Goal: Task Accomplishment & Management: Complete application form

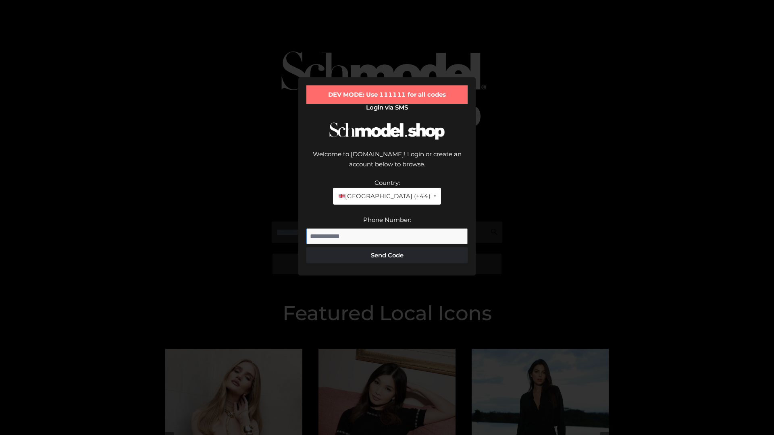
click at [387, 229] on input "Phone Number:" at bounding box center [386, 237] width 161 height 16
type input "**********"
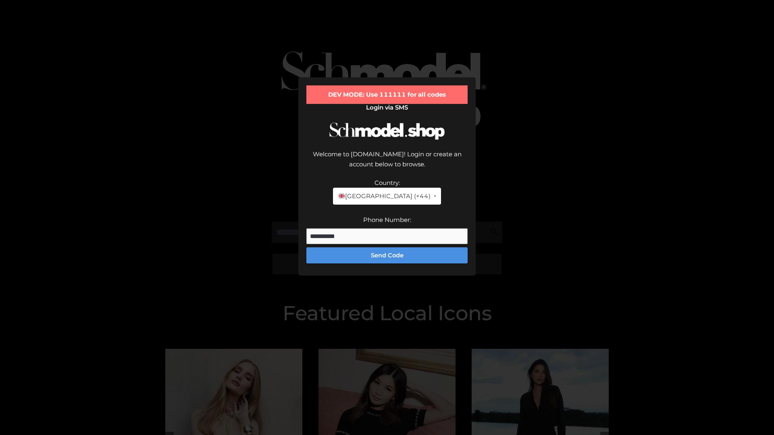
click at [387, 247] on button "Send Code" at bounding box center [386, 255] width 161 height 16
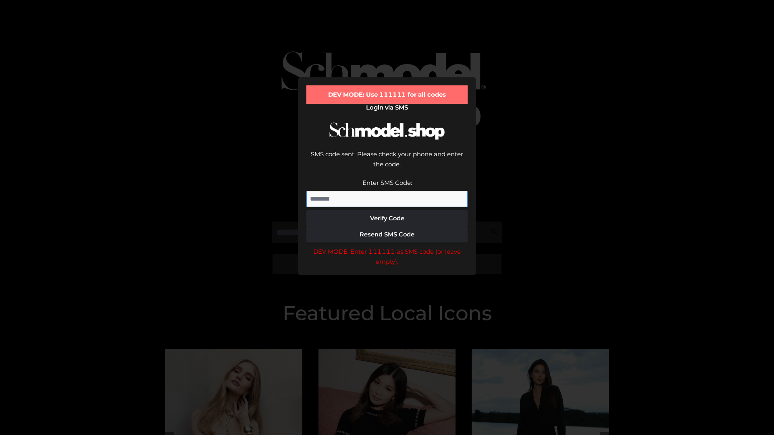
click at [387, 191] on input "Enter SMS Code:" at bounding box center [386, 199] width 161 height 16
type input "******"
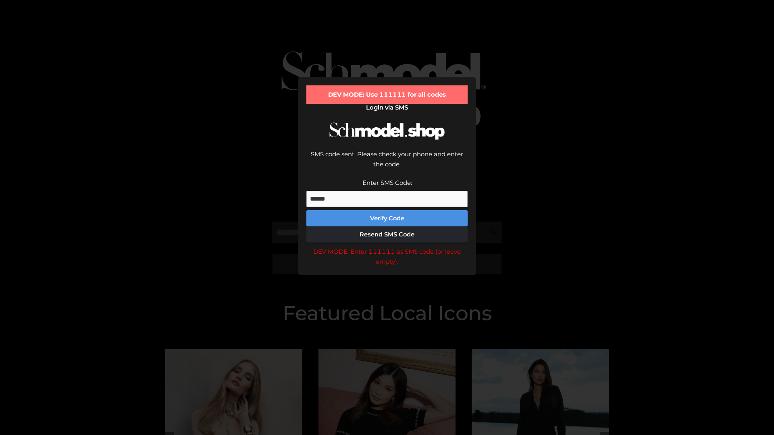
click at [387, 210] on button "Verify Code" at bounding box center [386, 218] width 161 height 16
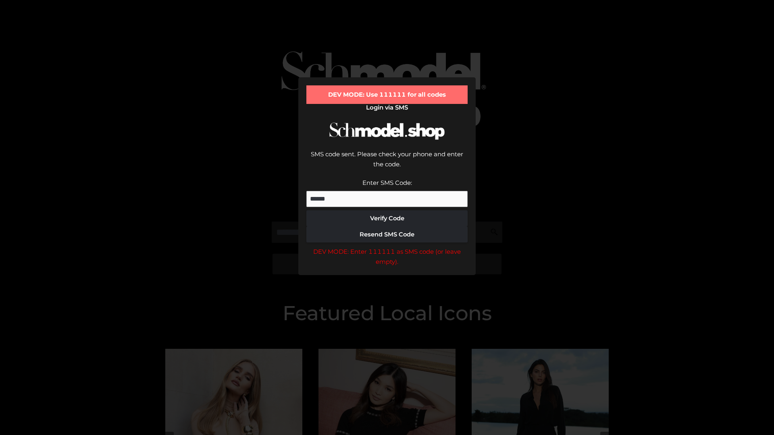
click at [387, 247] on div "DEV MODE: Enter 111111 as SMS code (or leave empty)." at bounding box center [386, 257] width 161 height 21
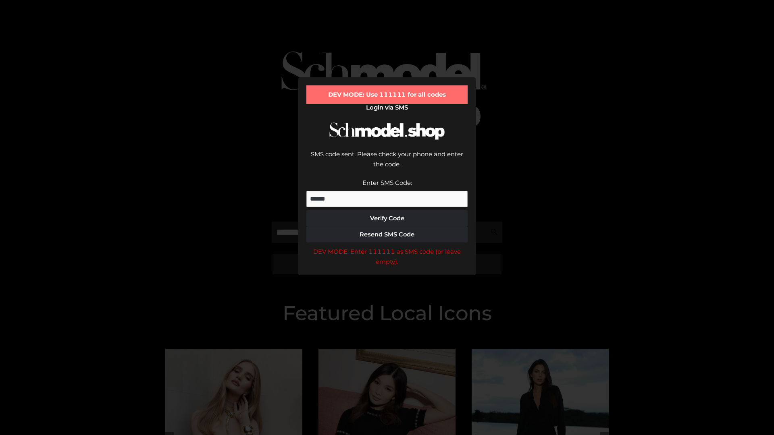
click at [387, 247] on div "DEV MODE: Enter 111111 as SMS code (or leave empty)." at bounding box center [386, 257] width 161 height 21
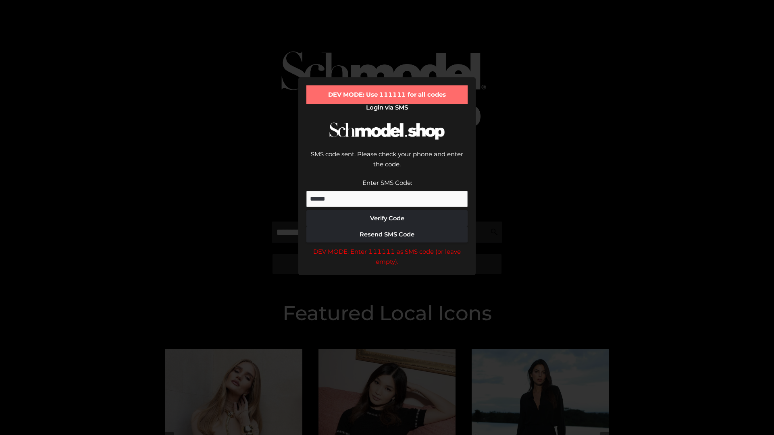
click at [387, 247] on div "DEV MODE: Enter 111111 as SMS code (or leave empty)." at bounding box center [386, 257] width 161 height 21
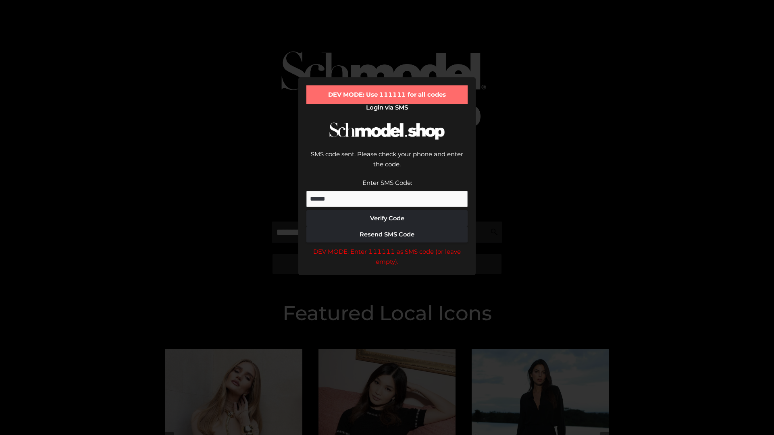
click at [387, 247] on div "DEV MODE: Enter 111111 as SMS code (or leave empty)." at bounding box center [386, 257] width 161 height 21
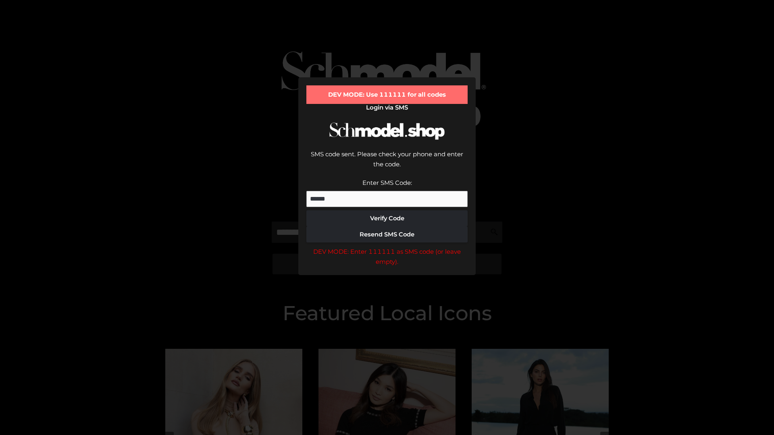
click at [387, 247] on div "DEV MODE: Enter 111111 as SMS code (or leave empty)." at bounding box center [386, 257] width 161 height 21
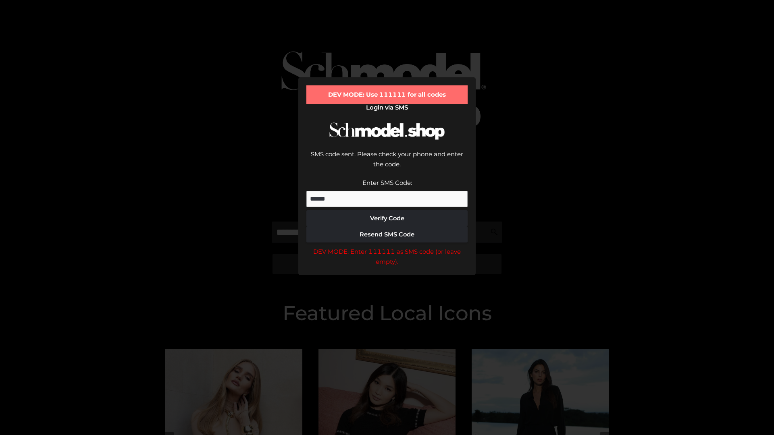
click at [387, 247] on div "DEV MODE: Enter 111111 as SMS code (or leave empty)." at bounding box center [386, 257] width 161 height 21
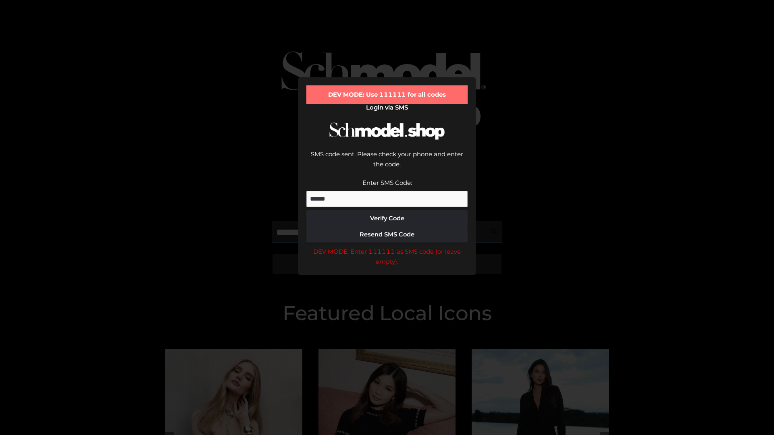
scroll to position [0, 42]
click at [387, 247] on div "DEV MODE: Enter 111111 as SMS code (or leave empty)." at bounding box center [386, 257] width 161 height 21
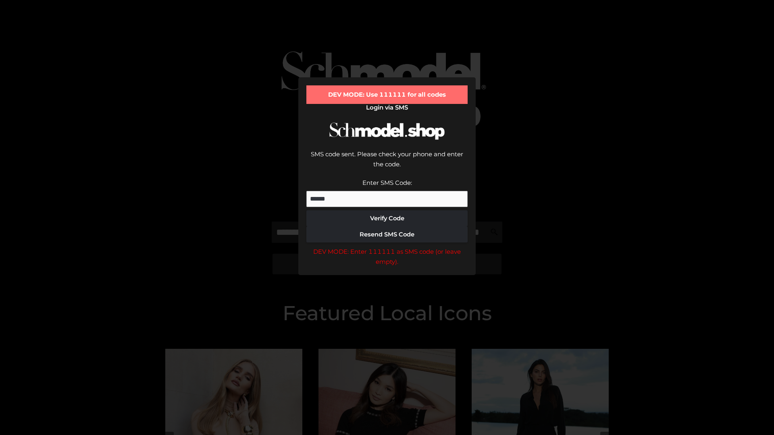
click at [387, 247] on div "DEV MODE: Enter 111111 as SMS code (or leave empty)." at bounding box center [386, 257] width 161 height 21
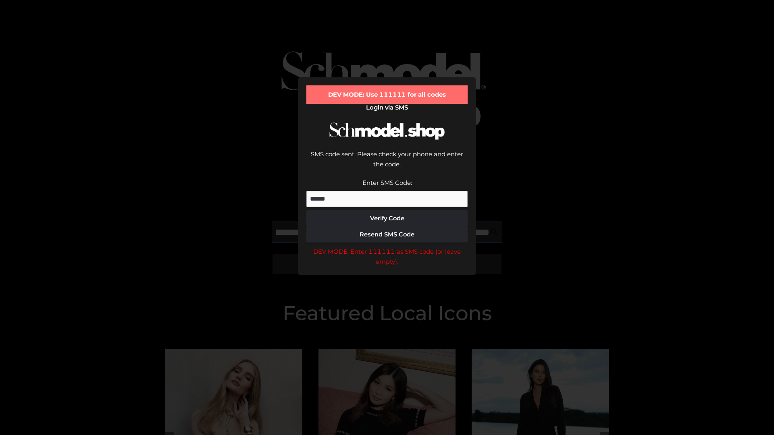
scroll to position [0, 88]
click at [387, 247] on div "DEV MODE: Enter 111111 as SMS code (or leave empty)." at bounding box center [386, 257] width 161 height 21
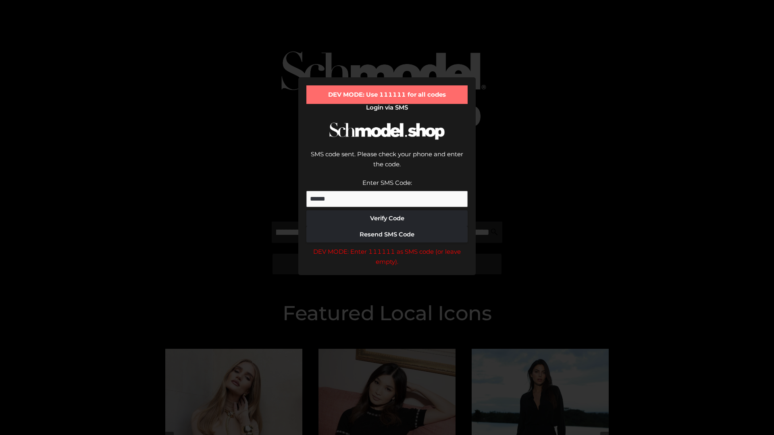
click at [387, 247] on div "DEV MODE: Enter 111111 as SMS code (or leave empty)." at bounding box center [386, 257] width 161 height 21
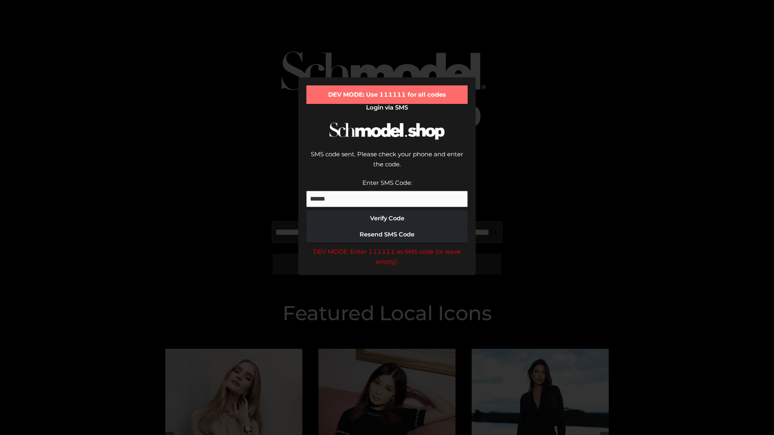
scroll to position [0, 137]
click at [387, 247] on div "DEV MODE: Enter 111111 as SMS code (or leave empty)." at bounding box center [386, 257] width 161 height 21
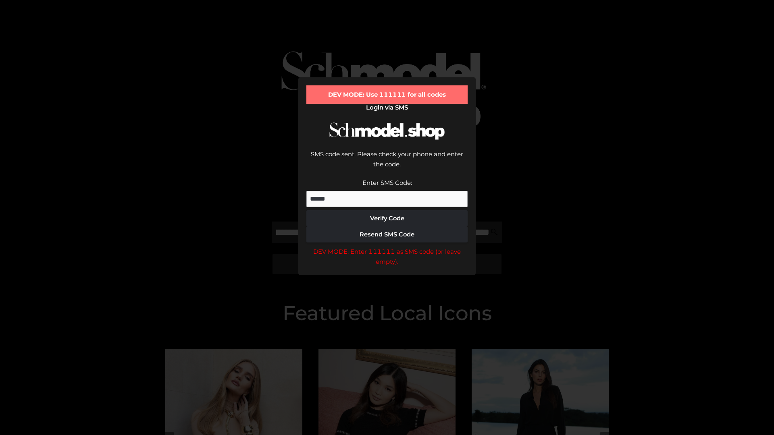
click at [387, 247] on div "DEV MODE: Enter 111111 as SMS code (or leave empty)." at bounding box center [386, 257] width 161 height 21
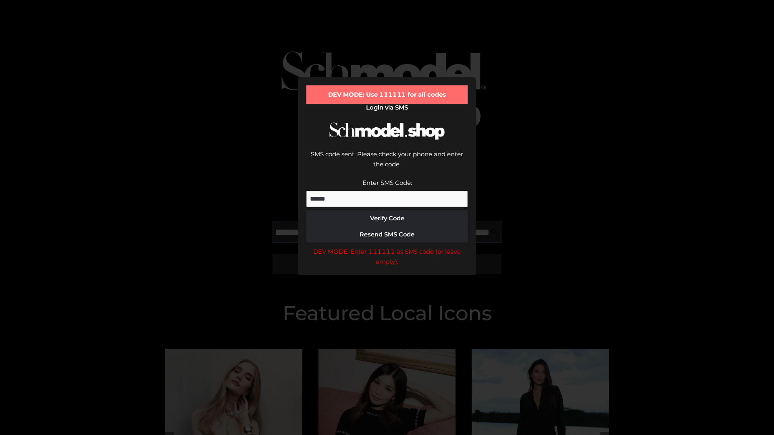
scroll to position [0, 187]
click at [387, 247] on div "DEV MODE: Enter 111111 as SMS code (or leave empty)." at bounding box center [386, 257] width 161 height 21
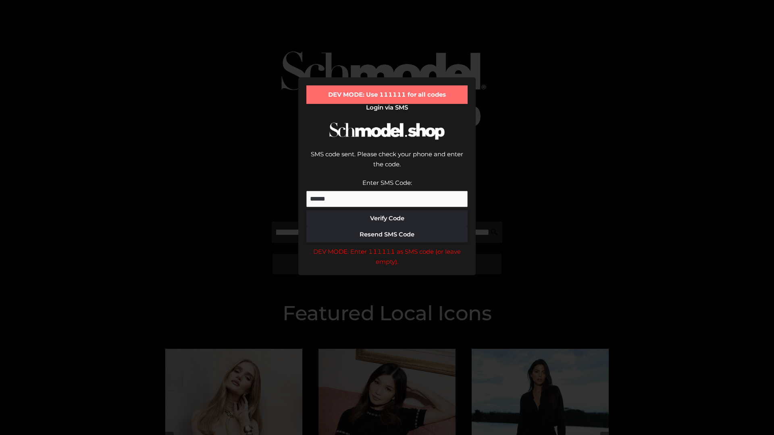
click at [387, 247] on div "DEV MODE: Enter 111111 as SMS code (or leave empty)." at bounding box center [386, 257] width 161 height 21
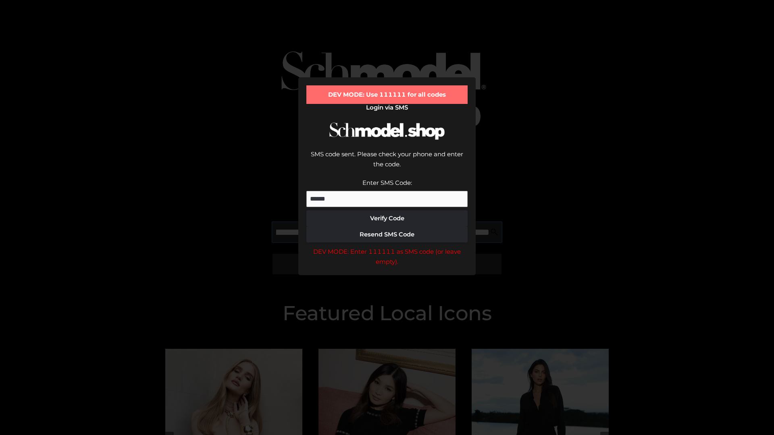
scroll to position [0, 234]
click at [387, 247] on div "DEV MODE: Enter 111111 as SMS code (or leave empty)." at bounding box center [386, 257] width 161 height 21
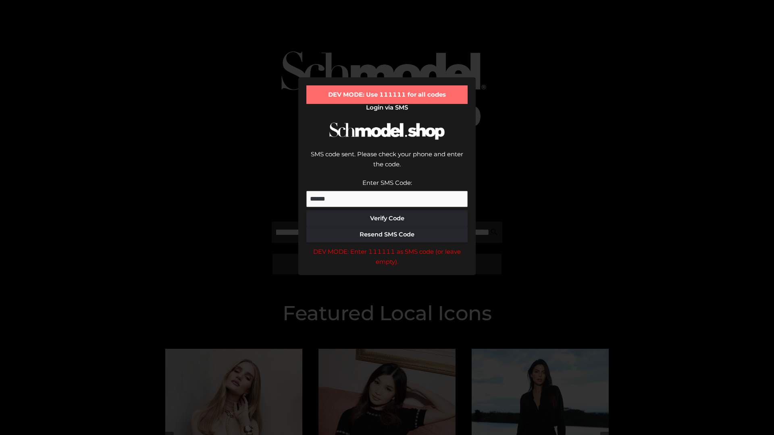
click at [387, 247] on div "DEV MODE: Enter 111111 as SMS code (or leave empty)." at bounding box center [386, 257] width 161 height 21
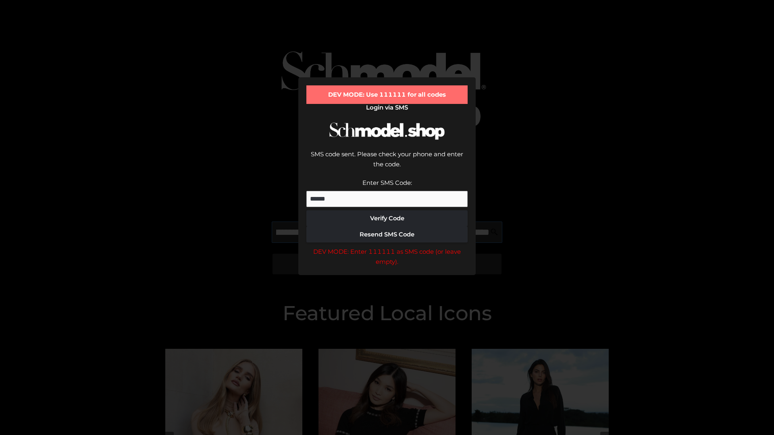
scroll to position [0, 283]
click at [387, 247] on div "DEV MODE: Enter 111111 as SMS code (or leave empty)." at bounding box center [386, 257] width 161 height 21
type input "**********"
